Goal: Information Seeking & Learning: Learn about a topic

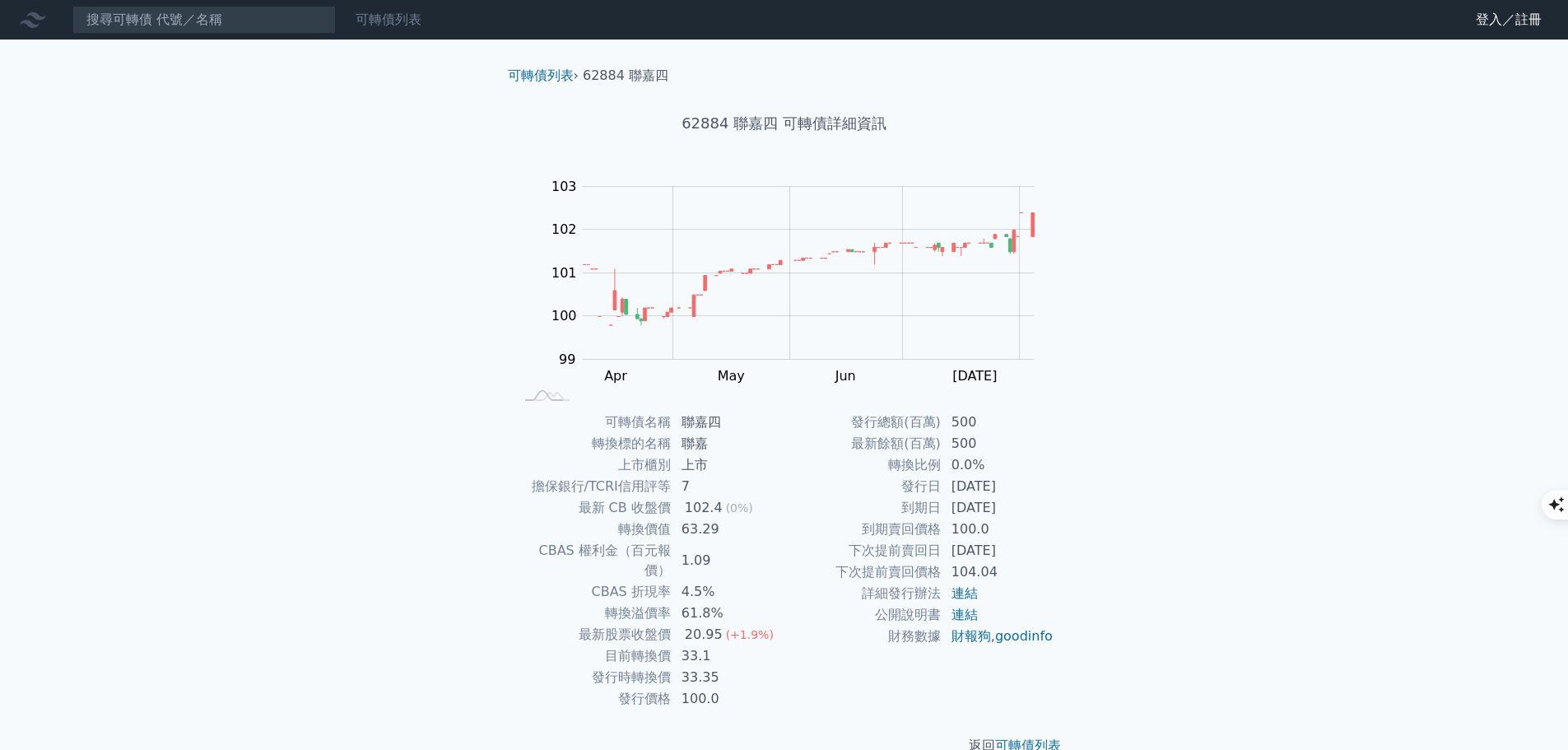
click at [389, 17] on link "可轉債列表" at bounding box center [389, 19] width 66 height 15
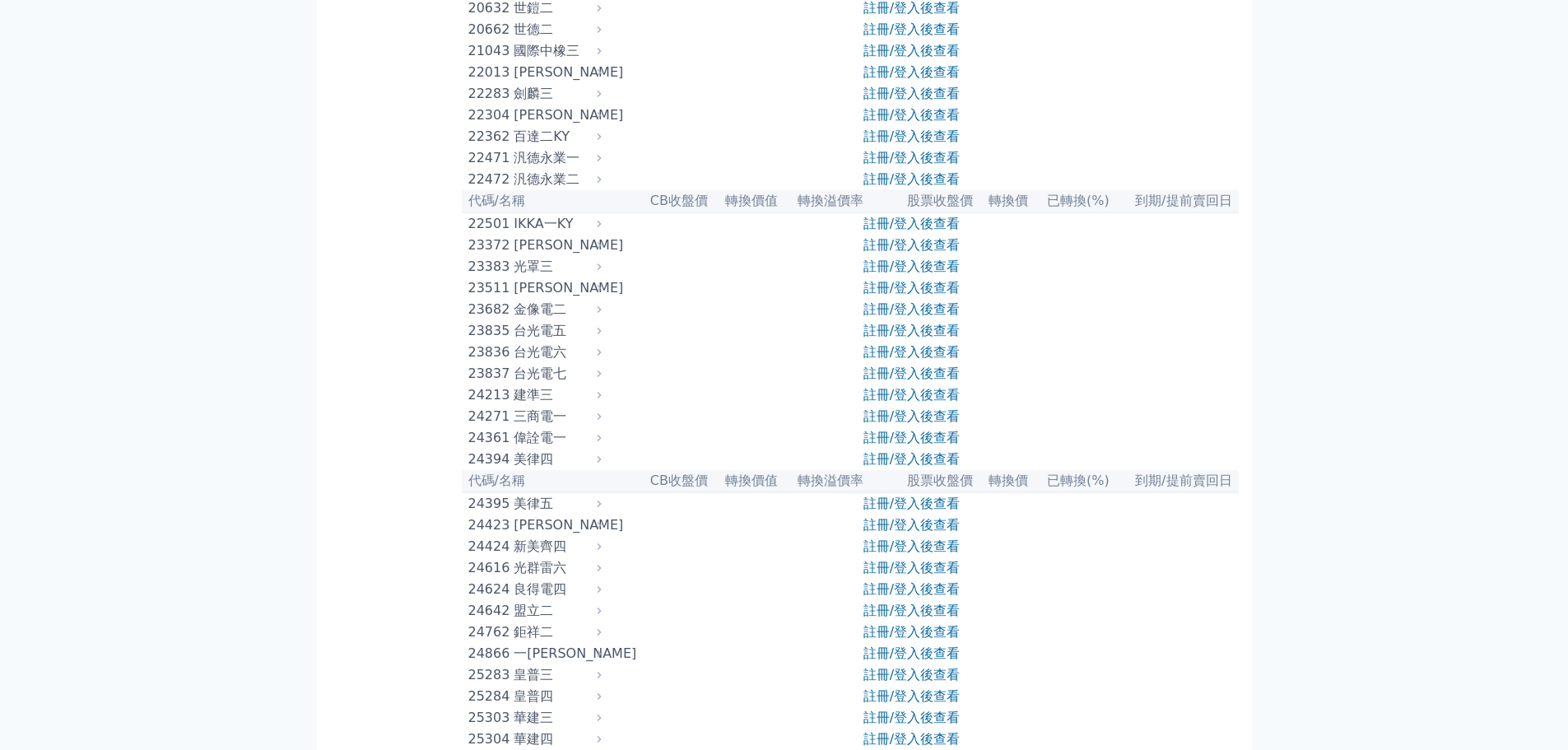
scroll to position [1400, 0]
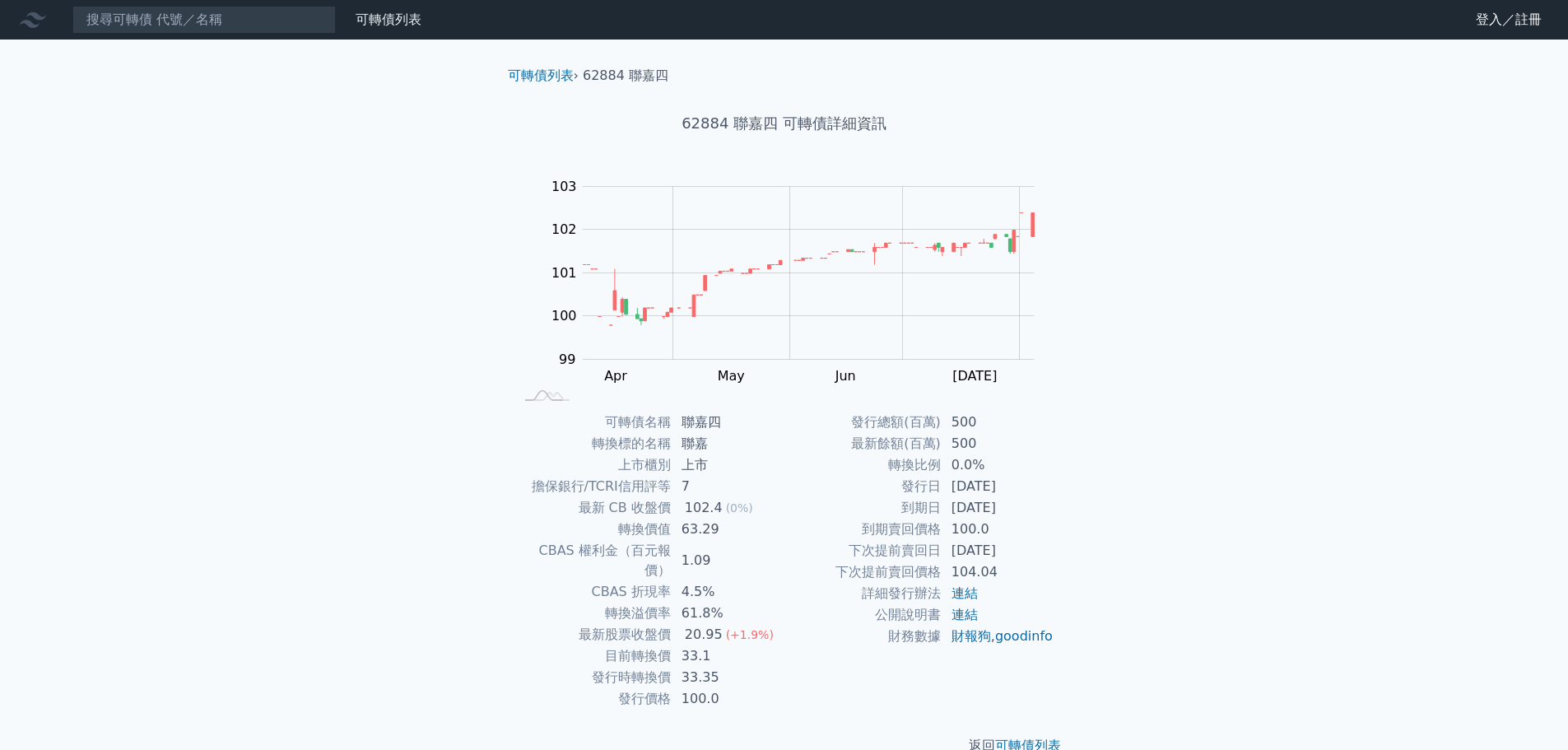
click at [0, 0] on link "財務數據" at bounding box center [0, 0] width 0 height 0
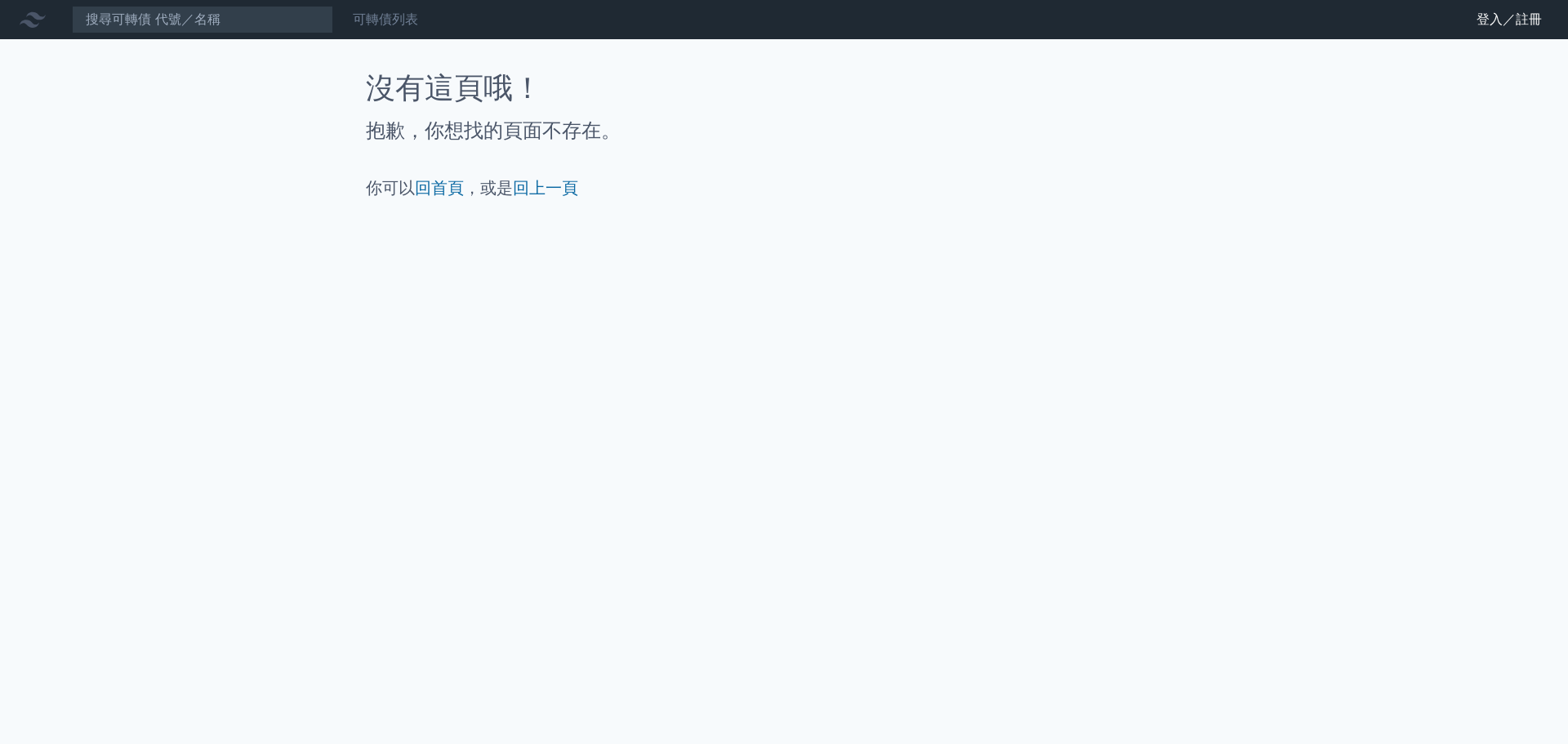
click at [383, 14] on link "可轉債列表" at bounding box center [385, 19] width 65 height 15
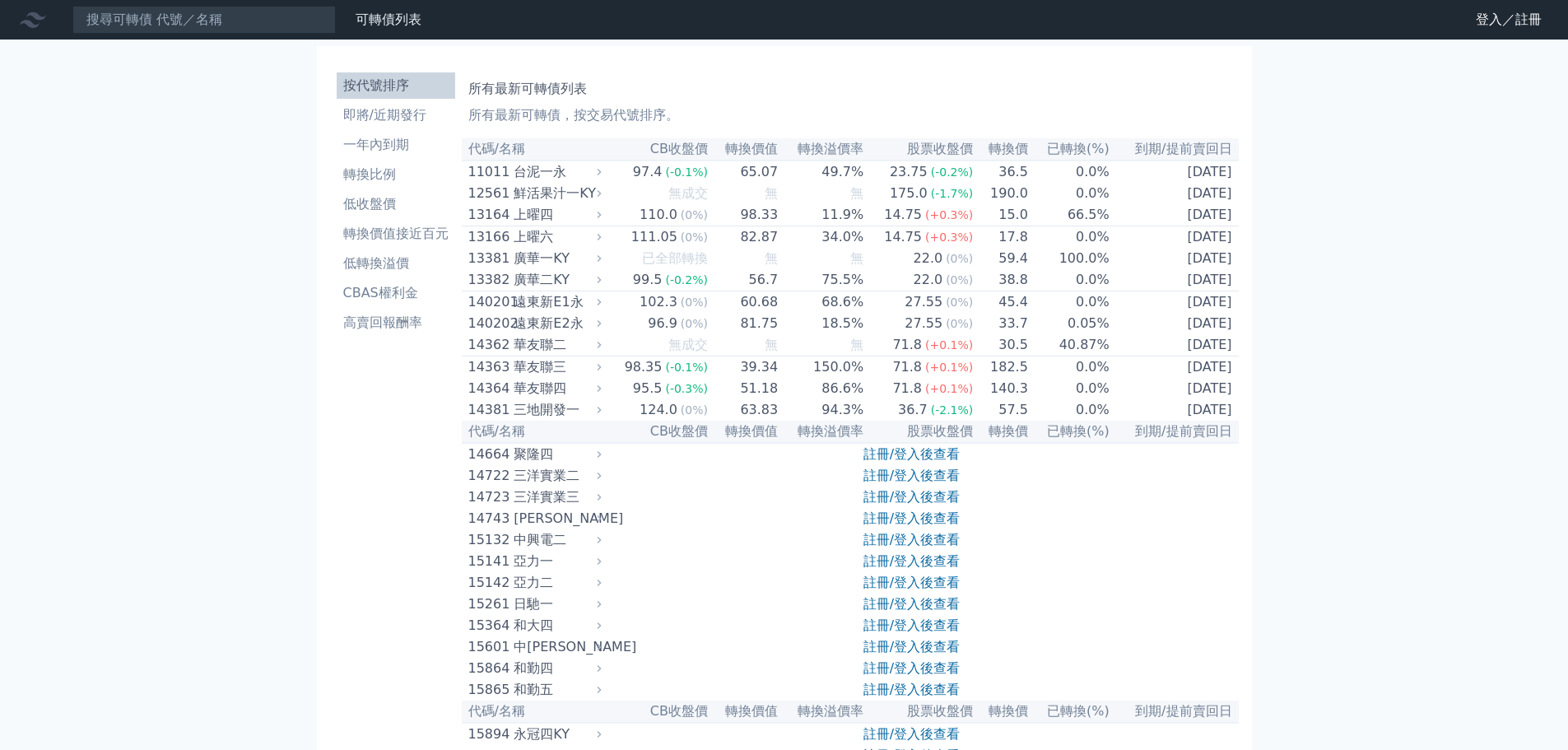
click at [27, 20] on icon at bounding box center [33, 19] width 26 height 26
